Goal: Information Seeking & Learning: Learn about a topic

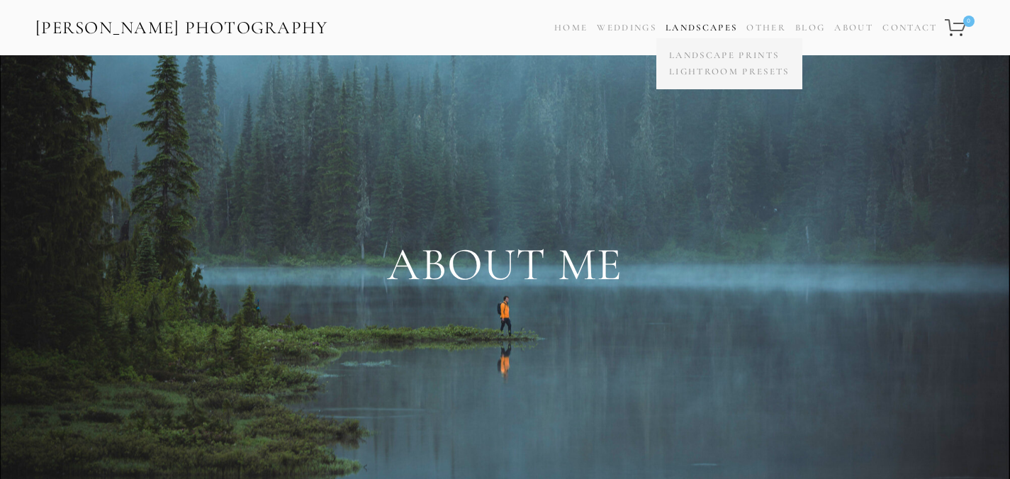
click at [689, 30] on link "Landscapes" at bounding box center [701, 27] width 72 height 11
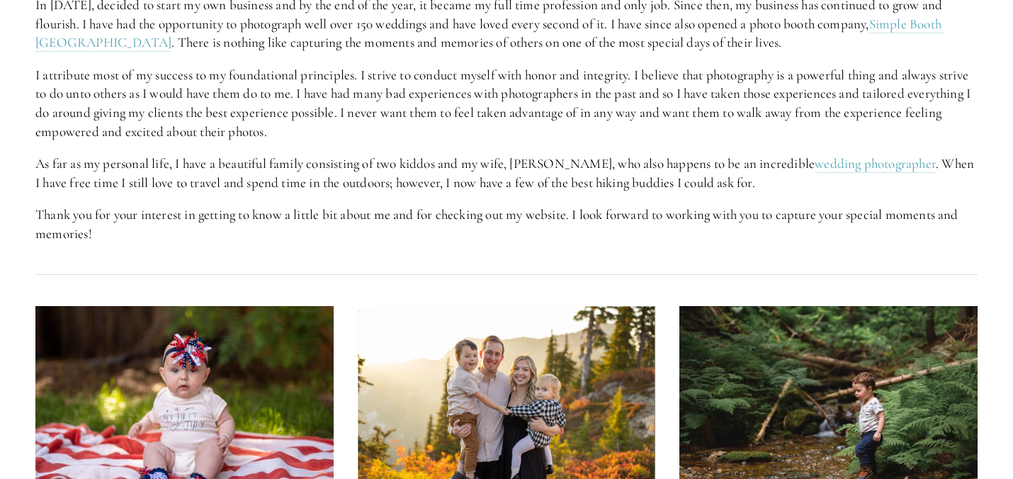
scroll to position [839, 0]
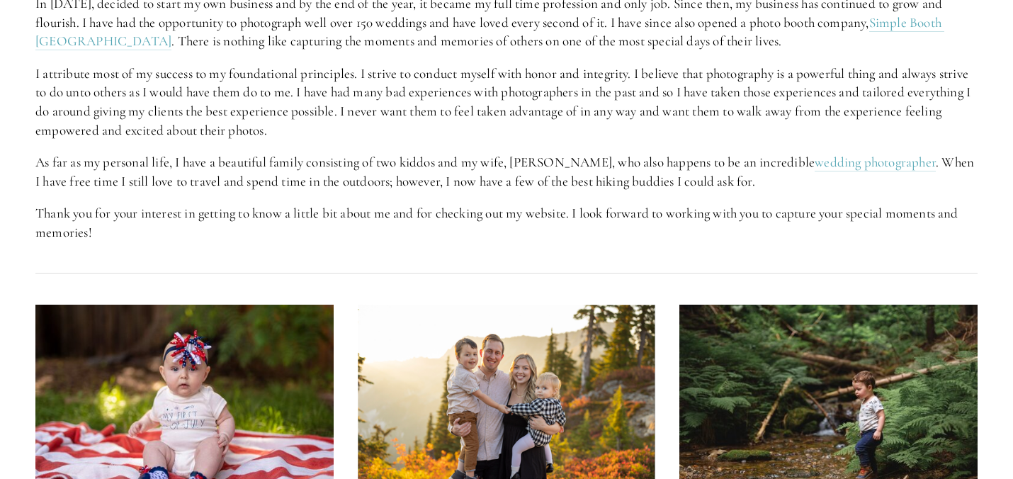
click at [530, 159] on p "As far as my personal life, I have a beautiful family consisting of two kiddos …" at bounding box center [506, 172] width 942 height 38
copy p "[PERSON_NAME]"
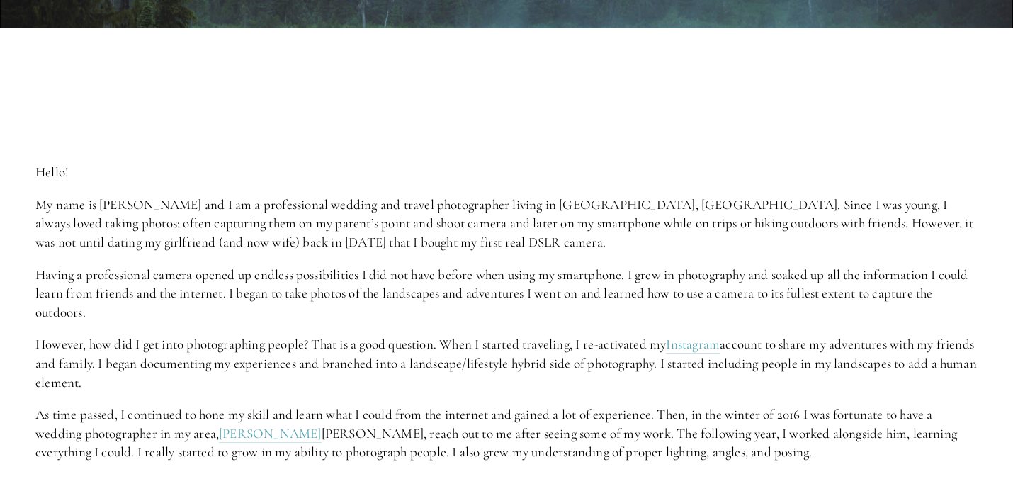
scroll to position [528, 0]
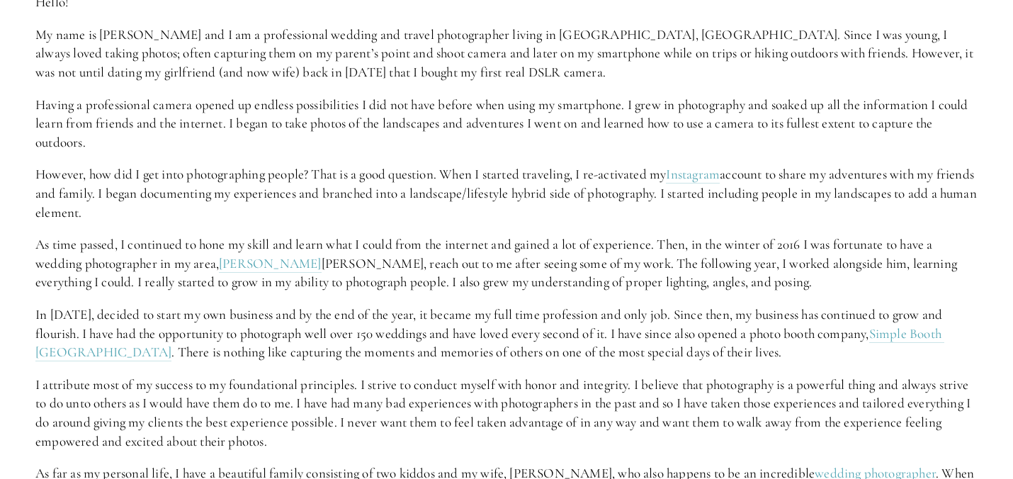
click at [452, 157] on div "Hello! My name is [PERSON_NAME] and I am a professional wedding and travel phot…" at bounding box center [506, 273] width 942 height 560
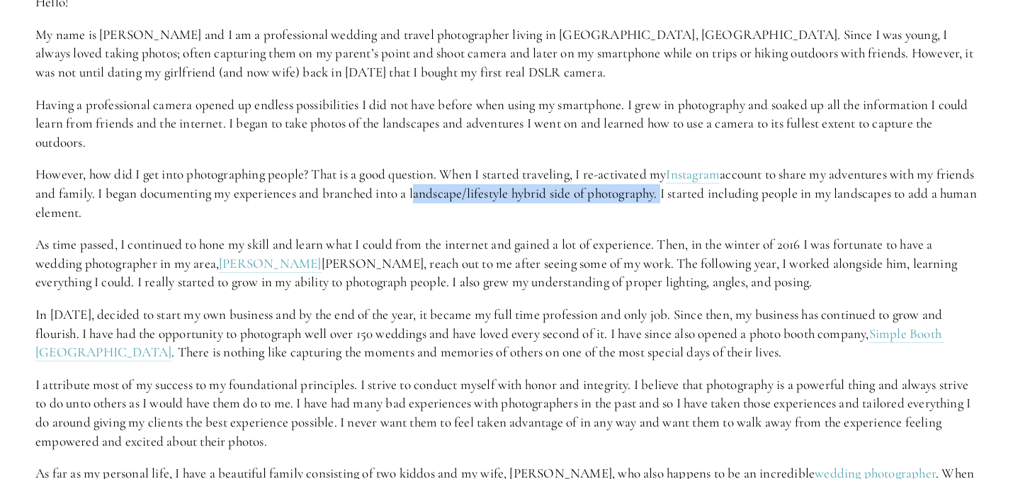
drag, startPoint x: 451, startPoint y: 192, endPoint x: 700, endPoint y: 183, distance: 249.5
click at [700, 183] on p "However, how did I get into photographing people? That is a good question. When…" at bounding box center [506, 193] width 942 height 57
copy p "landscape/lifestyle hybrid side of photography."
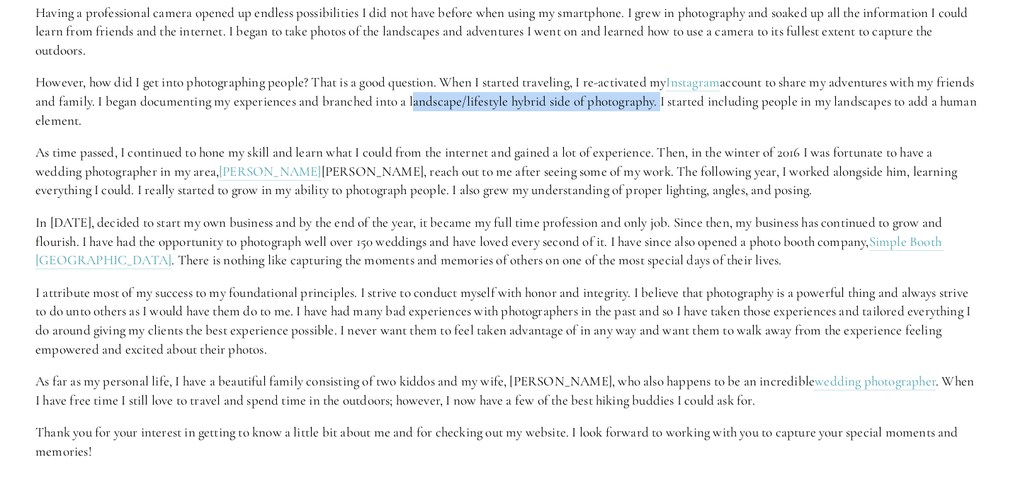
scroll to position [623, 0]
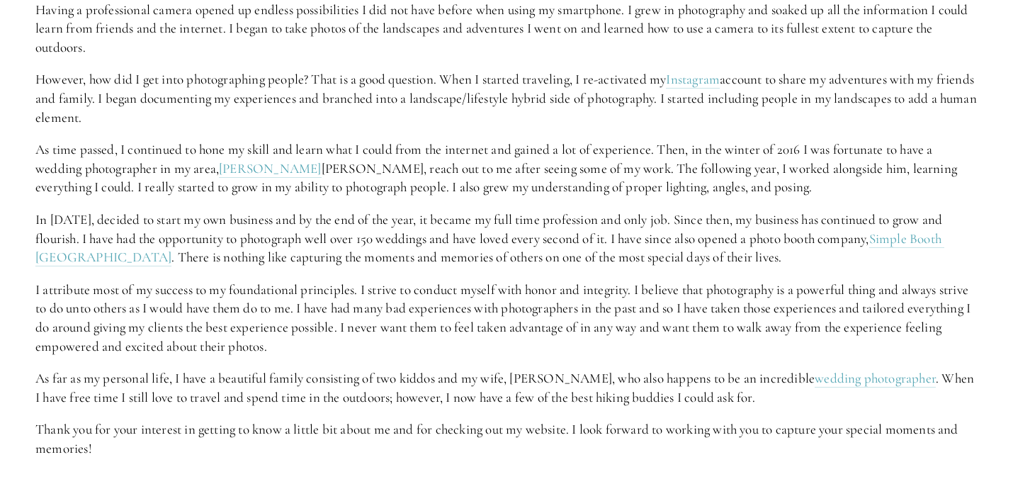
click at [372, 348] on p "I attribute most of my success to my foundational principles. I strive to condu…" at bounding box center [506, 318] width 942 height 75
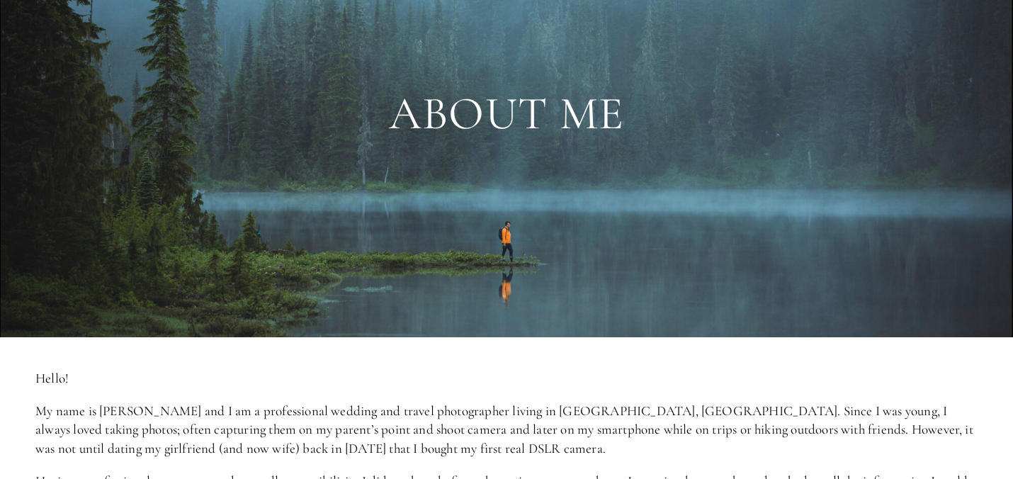
scroll to position [152, 0]
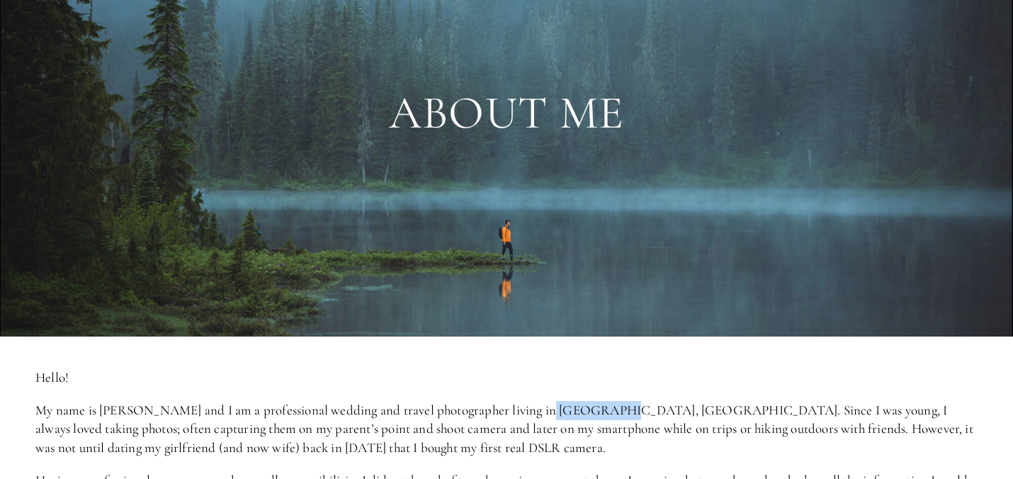
drag, startPoint x: 531, startPoint y: 409, endPoint x: 606, endPoint y: 410, distance: 75.1
click at [606, 410] on p "My name is [PERSON_NAME] and I am a professional wedding and travel photographe…" at bounding box center [506, 429] width 942 height 57
copy p "[GEOGRAPHIC_DATA], [GEOGRAPHIC_DATA]"
